Goal: Information Seeking & Learning: Learn about a topic

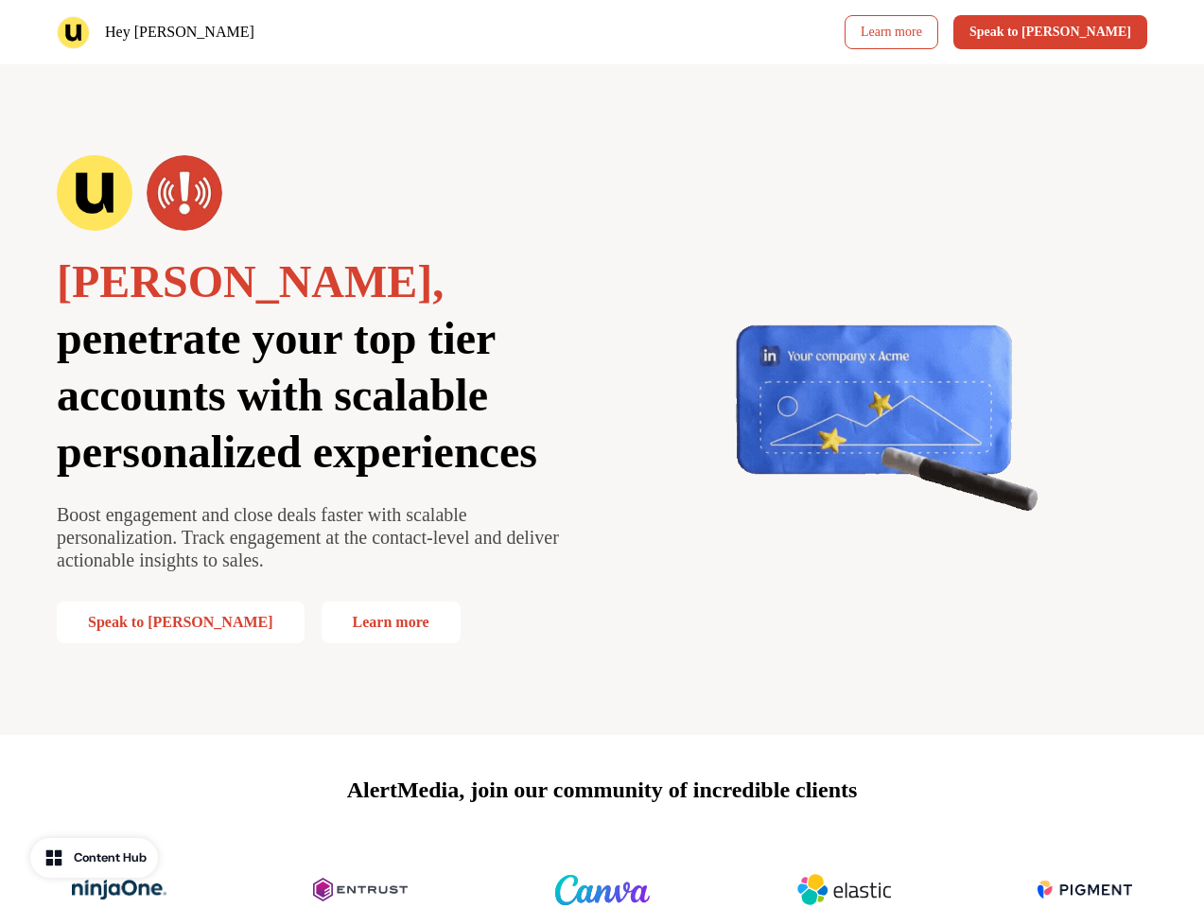
click at [602, 32] on div "Hey [PERSON_NAME] Learn more Speak to [PERSON_NAME]" at bounding box center [602, 32] width 1204 height 64
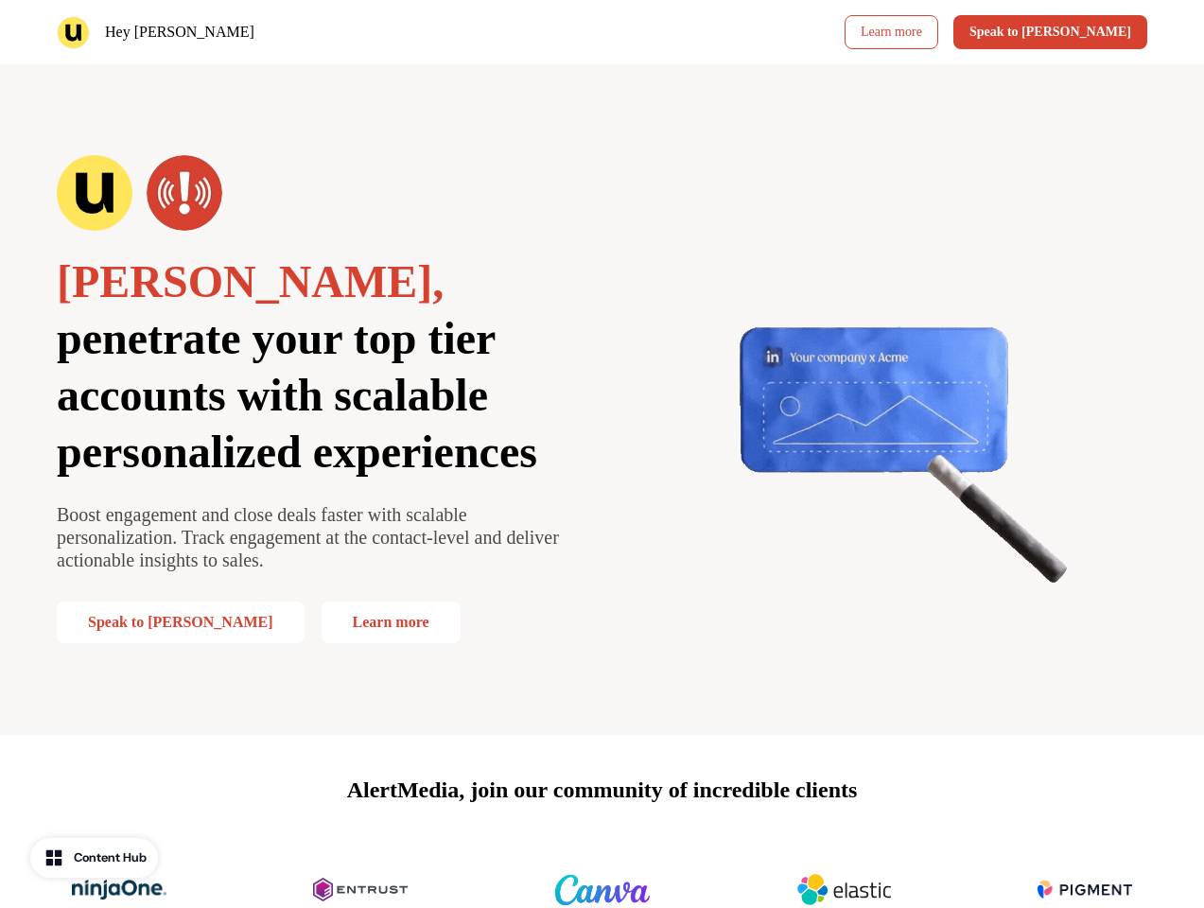
click at [325, 32] on div "Hey [PERSON_NAME]" at bounding box center [326, 32] width 538 height 33
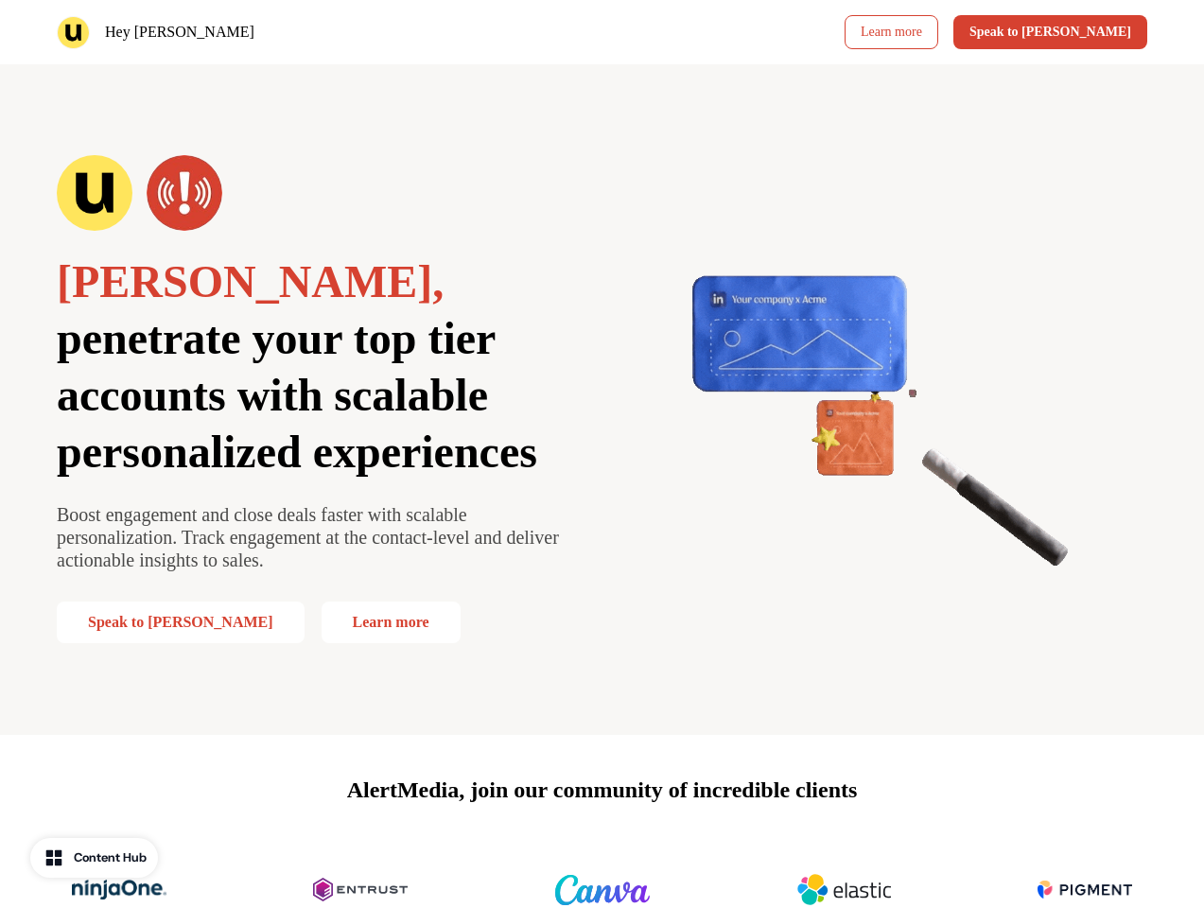
click at [879, 32] on div "Learn more Speak to [PERSON_NAME]" at bounding box center [879, 32] width 538 height 34
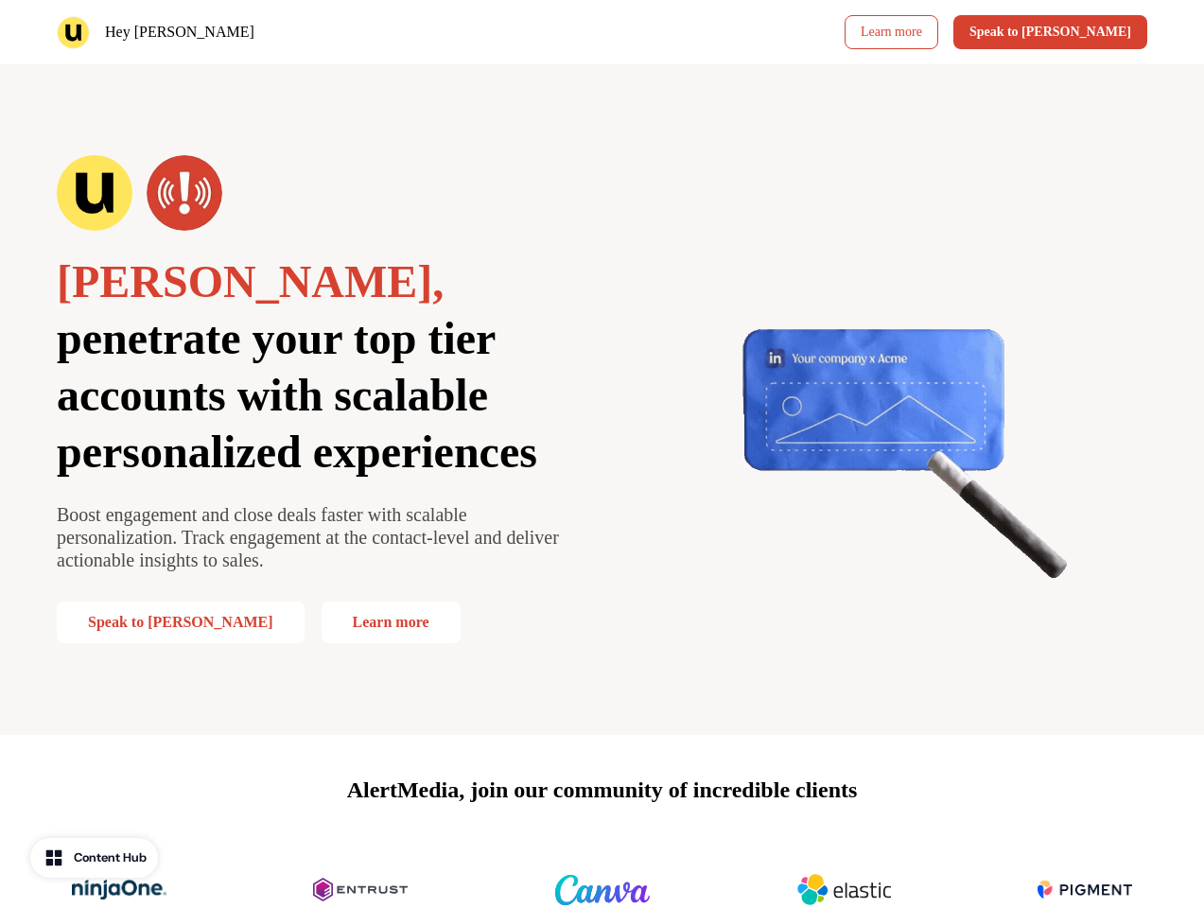
click at [1083, 32] on button "Speak to [PERSON_NAME]" at bounding box center [1051, 32] width 194 height 34
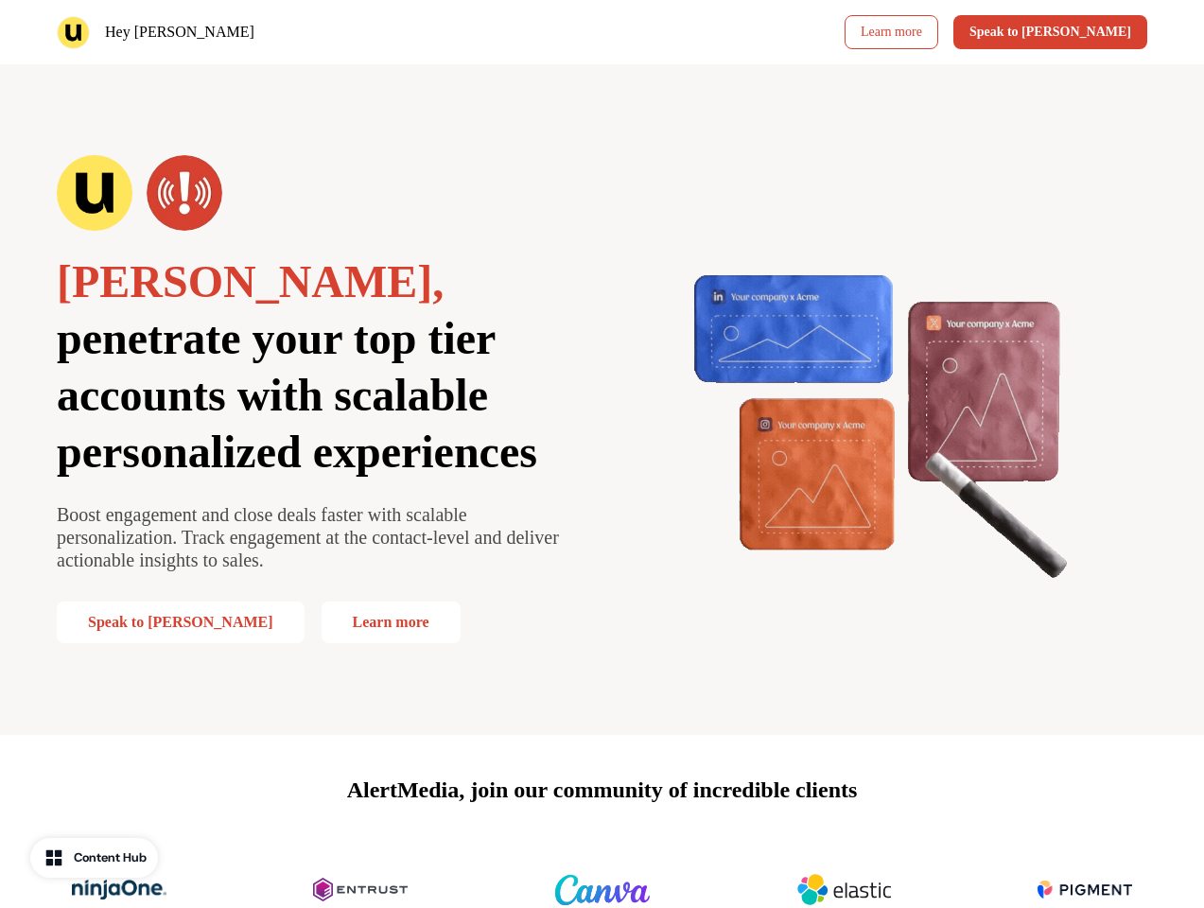
click at [602, 399] on div "[PERSON_NAME], penetrate your top tier accounts with scalable personalized expe…" at bounding box center [602, 399] width 1204 height 671
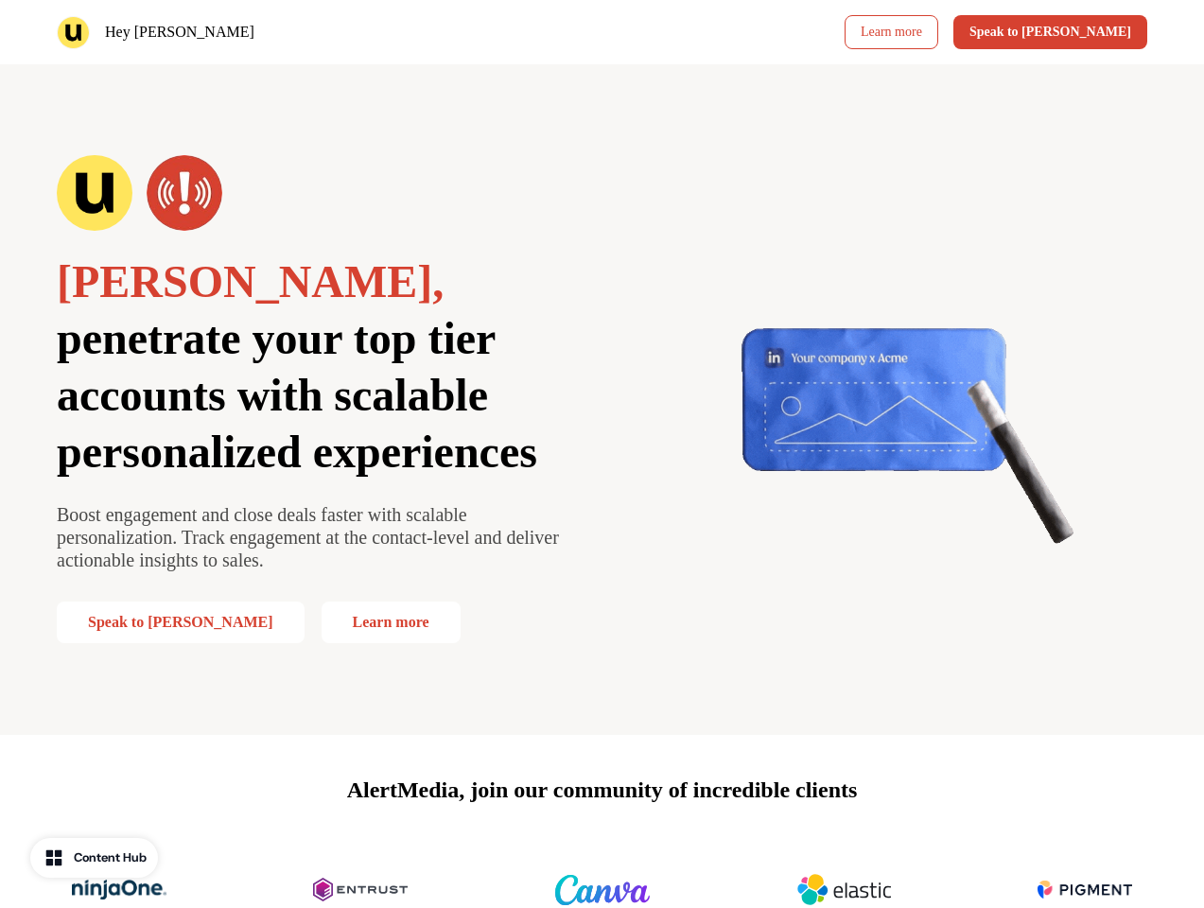
click at [316, 399] on span "penetrate your top tier accounts with scalable personalized experiences" at bounding box center [297, 395] width 481 height 164
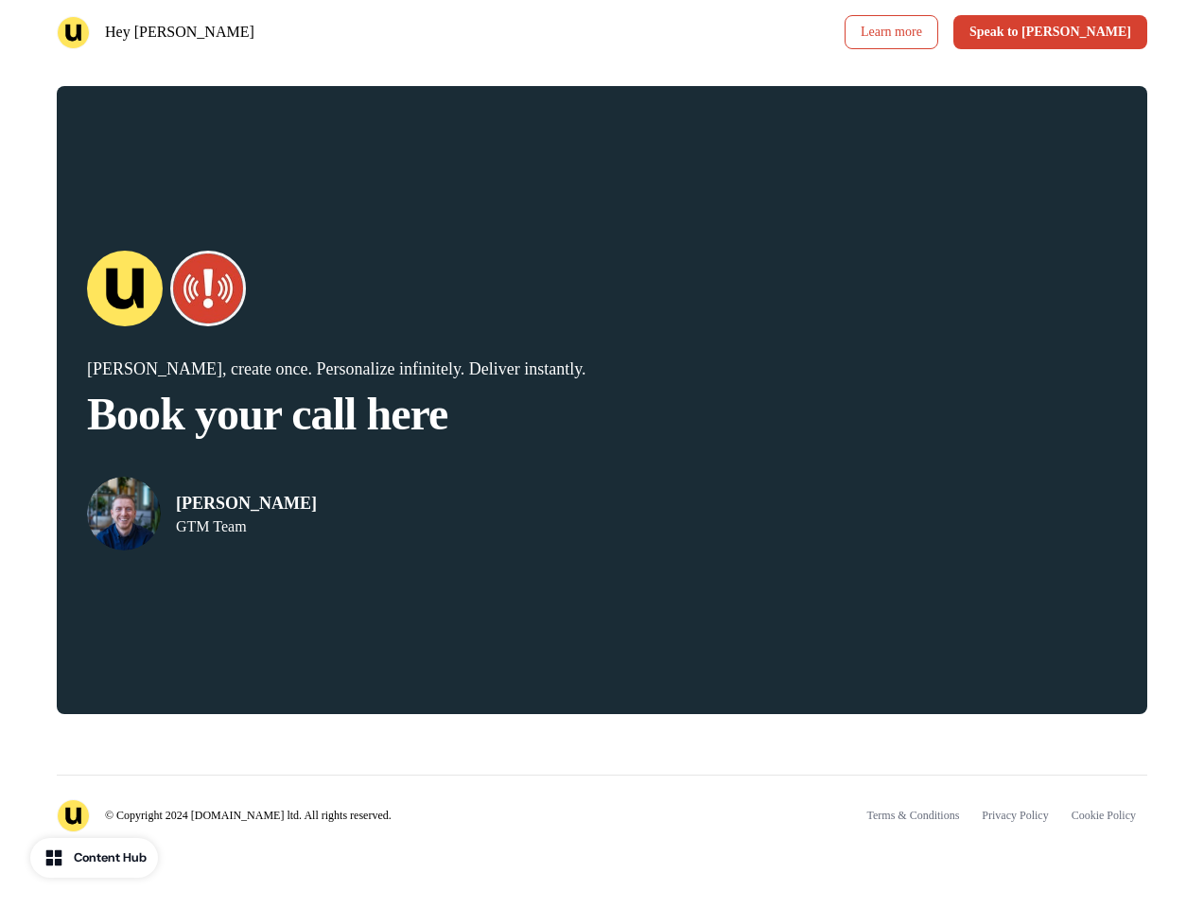
click at [602, 822] on div "© Copyright 2024 [DOMAIN_NAME] ltd. All rights reserved. Terms & Conditions Pri…" at bounding box center [602, 804] width 1091 height 58
